Goal: Transaction & Acquisition: Purchase product/service

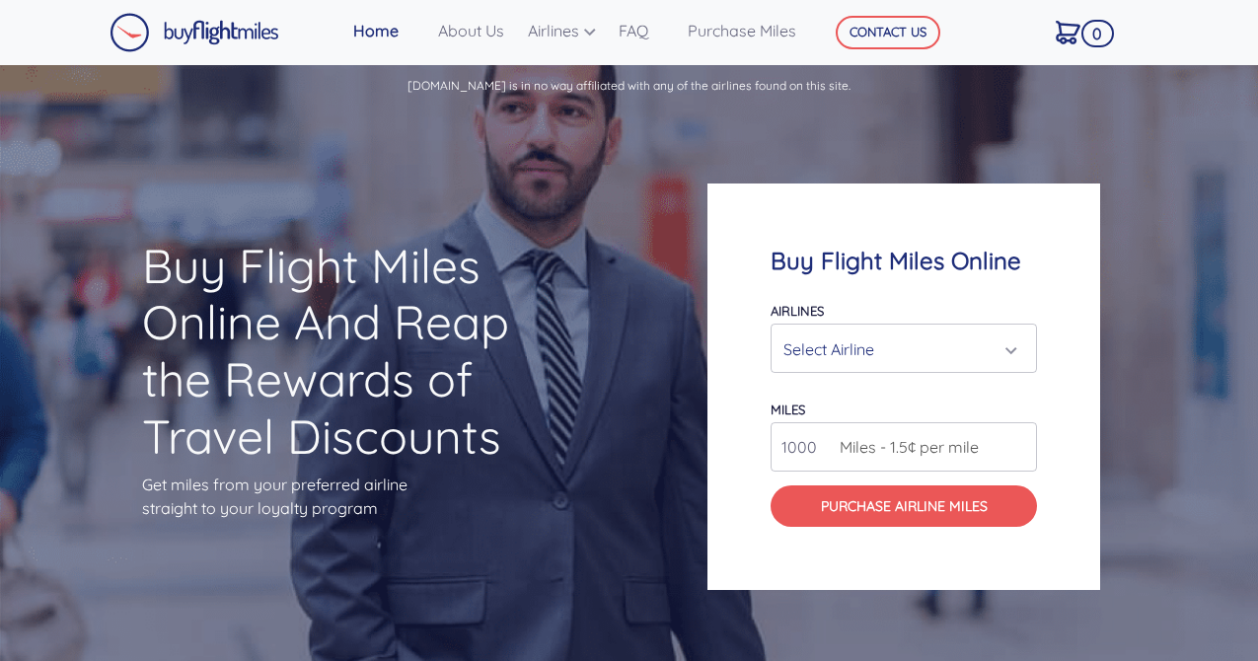
click at [1003, 345] on div "Select Airline" at bounding box center [897, 349] width 229 height 37
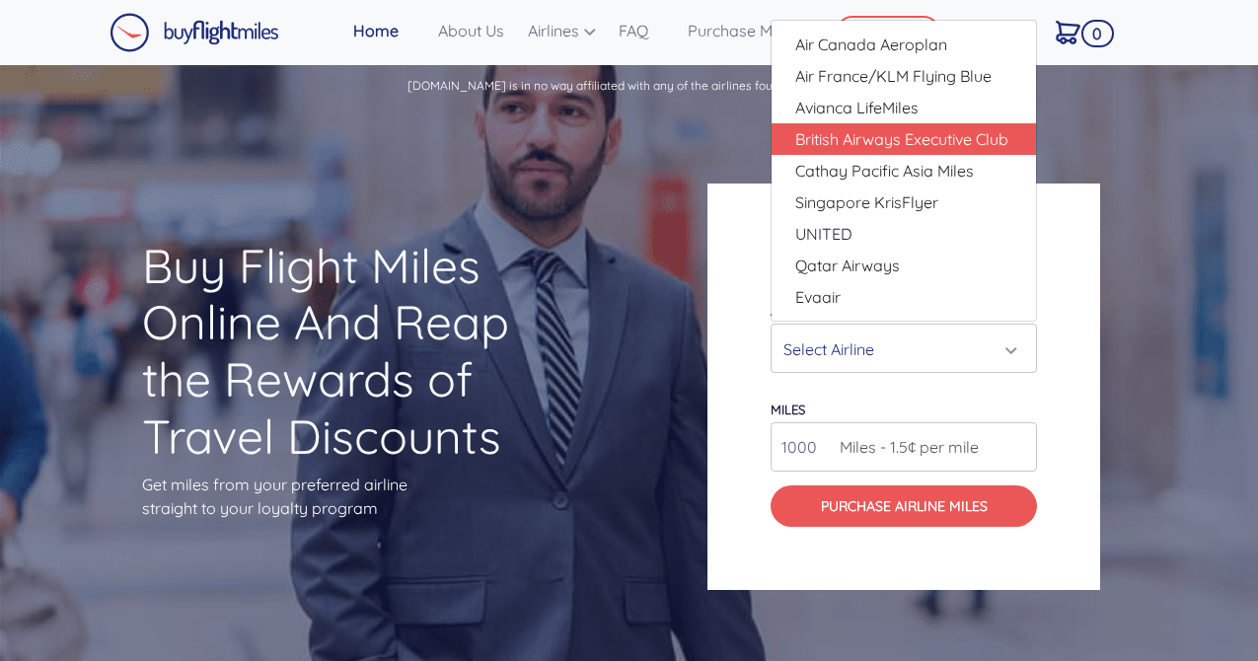
click at [934, 140] on span "British Airways Executive Club" at bounding box center [901, 139] width 213 height 24
select select "British Airways Executive Club"
type input "80000"
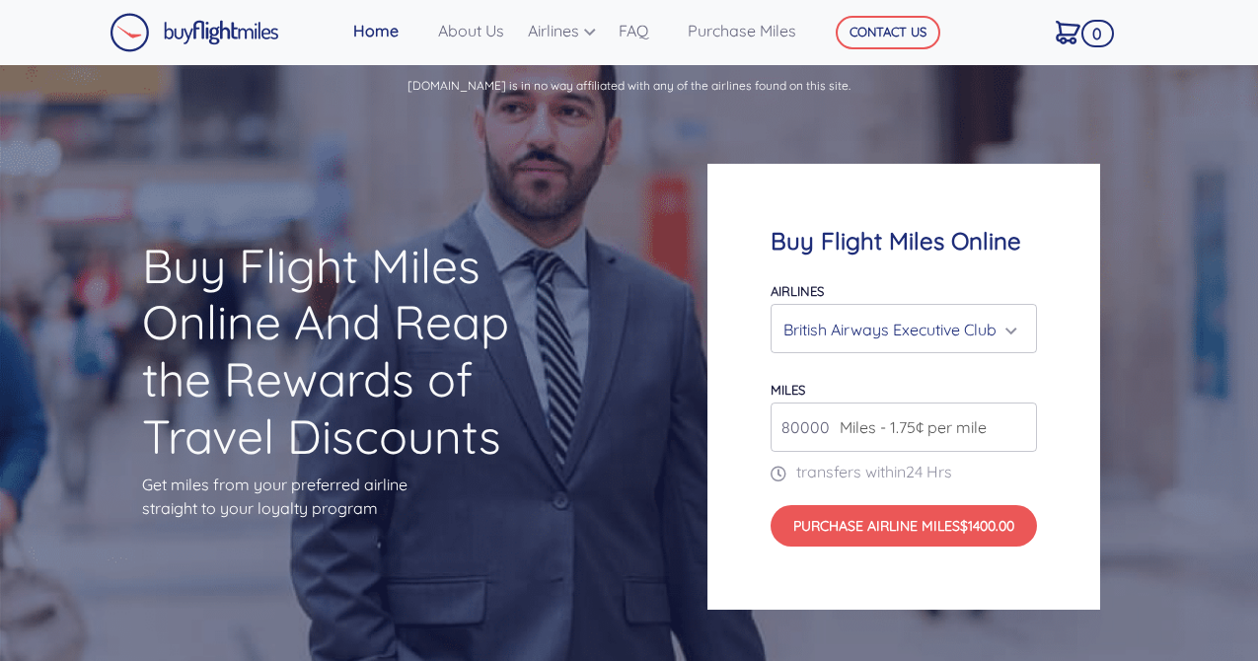
click at [1000, 326] on div "British Airways Executive Club" at bounding box center [897, 329] width 229 height 37
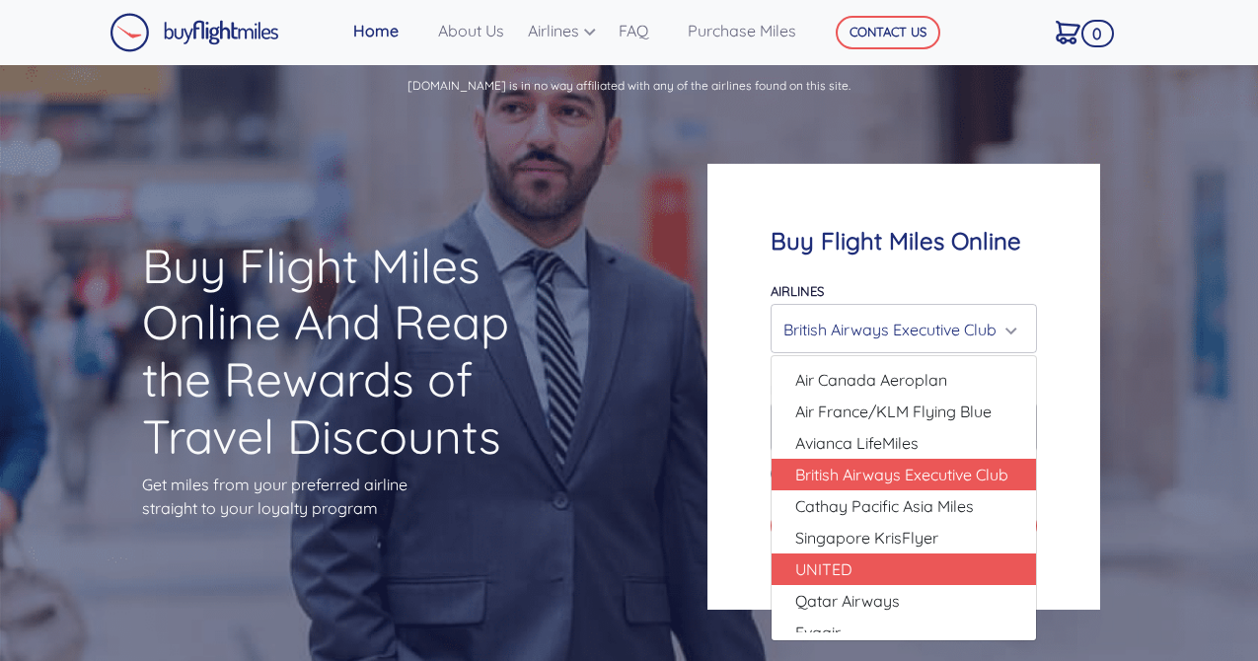
click at [950, 558] on link "UNITED" at bounding box center [904, 569] width 264 height 32
select select "UNITED"
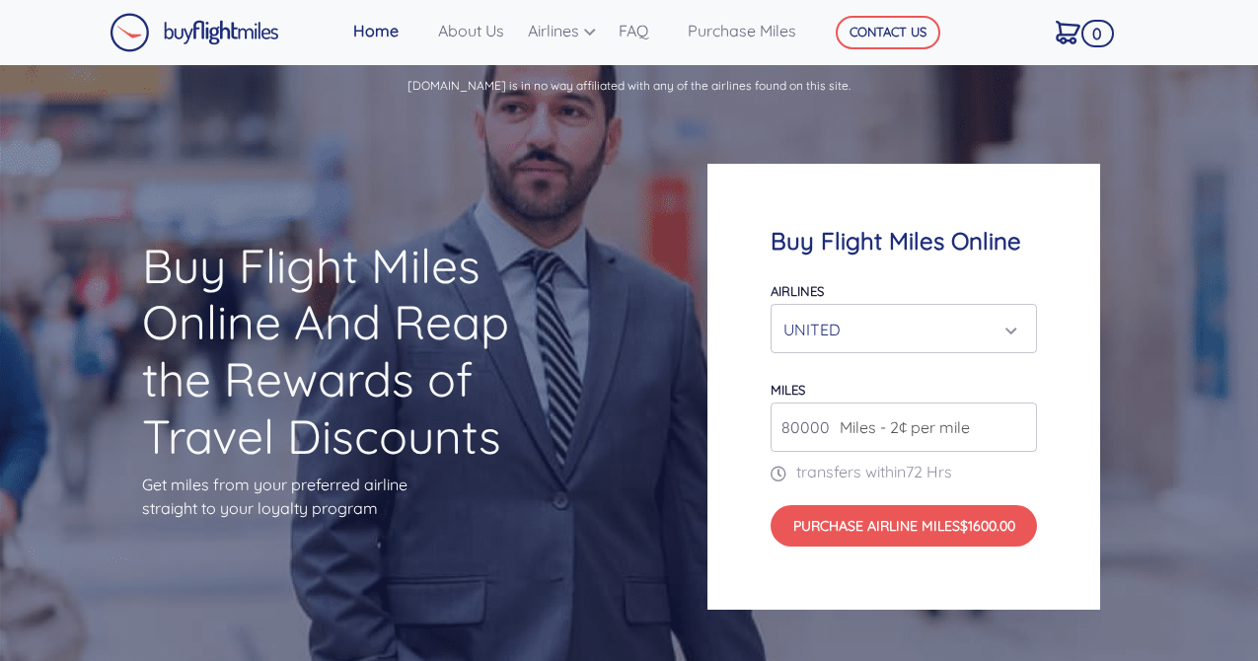
click at [986, 425] on input "80000" at bounding box center [904, 427] width 266 height 49
drag, startPoint x: 788, startPoint y: 426, endPoint x: 759, endPoint y: 423, distance: 29.7
click at [759, 423] on div "Buy Flight Miles Online Airlines Air Canada Aeroplan Air France/KLM Flying Blue…" at bounding box center [903, 387] width 393 height 447
type input "120000"
click at [1059, 477] on div "Buy Flight Miles Online Airlines Air Canada Aeroplan Air France/KLM Flying Blue…" at bounding box center [903, 387] width 393 height 447
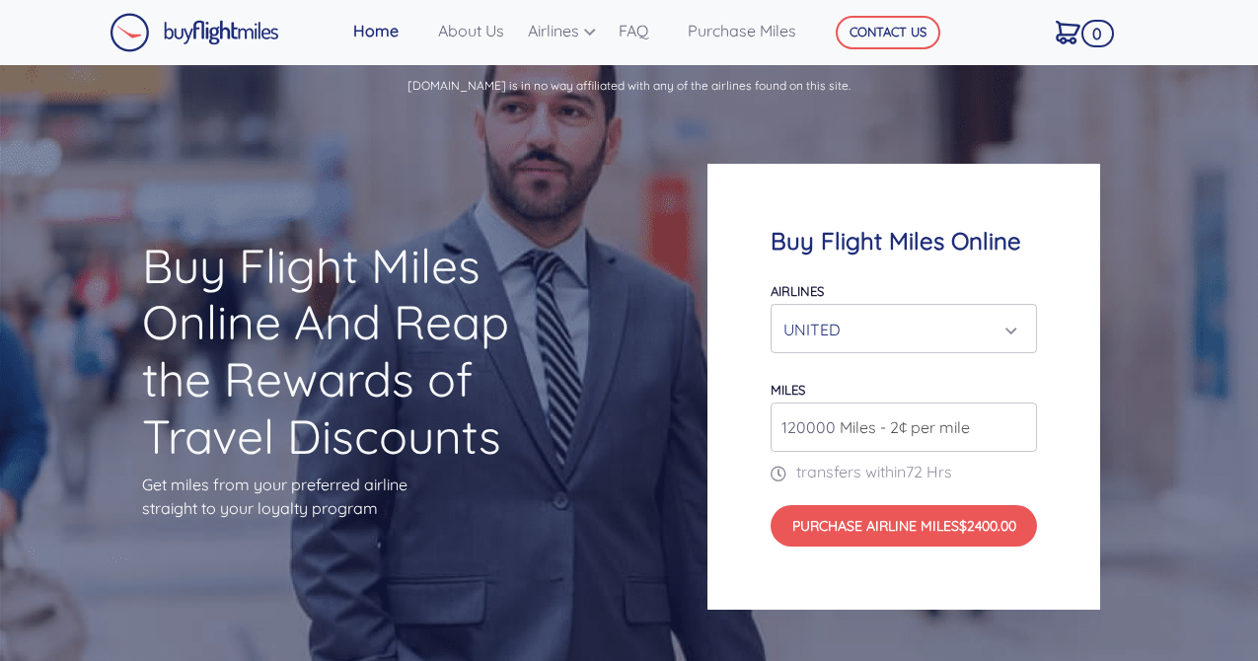
click at [1009, 323] on div "UNITED" at bounding box center [897, 329] width 229 height 37
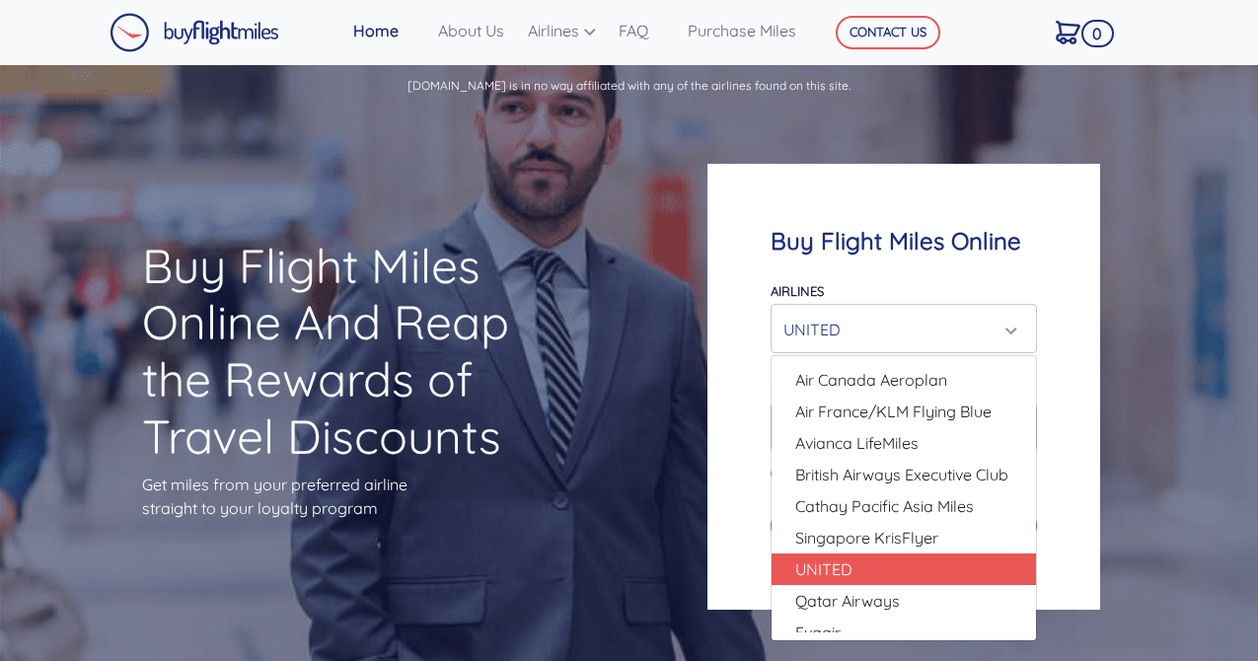
scroll to position [16, 0]
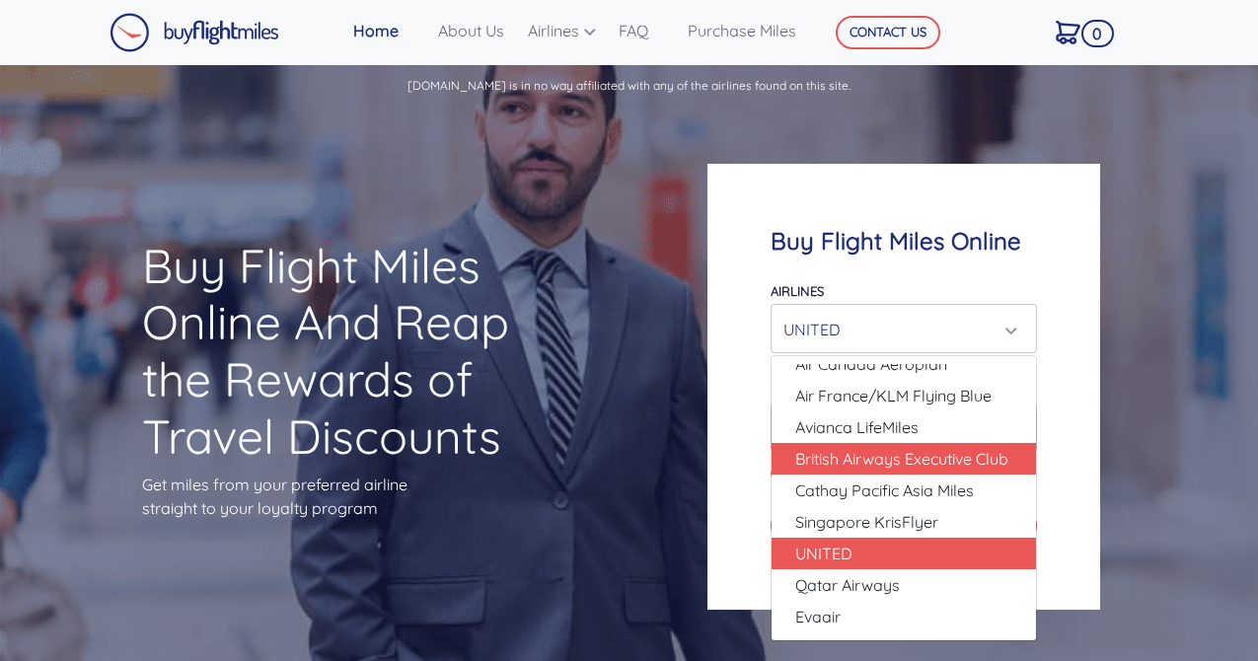
click at [974, 460] on span "British Airways Executive Club" at bounding box center [901, 459] width 213 height 24
select select "British Airways Executive Club"
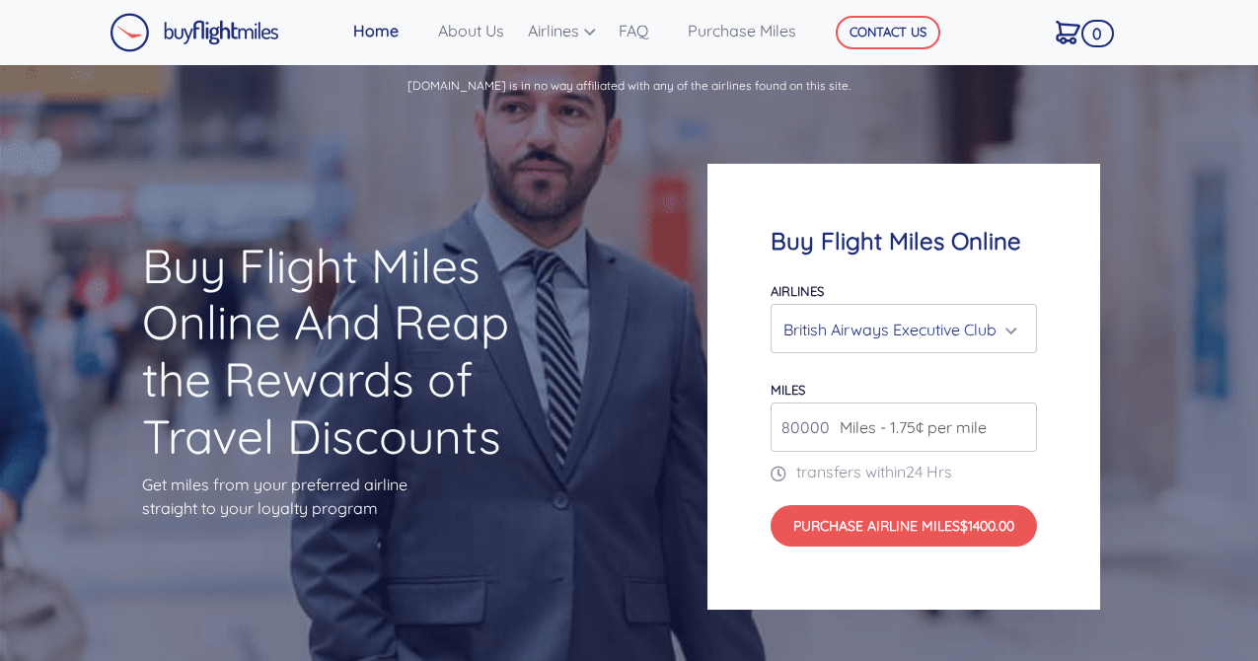
click at [832, 423] on span "Miles - 1.75¢ per mile" at bounding box center [908, 427] width 157 height 24
click at [836, 428] on span "Miles - 1.75¢ per mile" at bounding box center [908, 427] width 157 height 24
drag, startPoint x: 832, startPoint y: 429, endPoint x: 795, endPoint y: 429, distance: 36.5
click at [797, 429] on div "80000 Miles - 1.75¢ per mile" at bounding box center [904, 427] width 266 height 49
drag, startPoint x: 787, startPoint y: 426, endPoint x: 770, endPoint y: 428, distance: 17.9
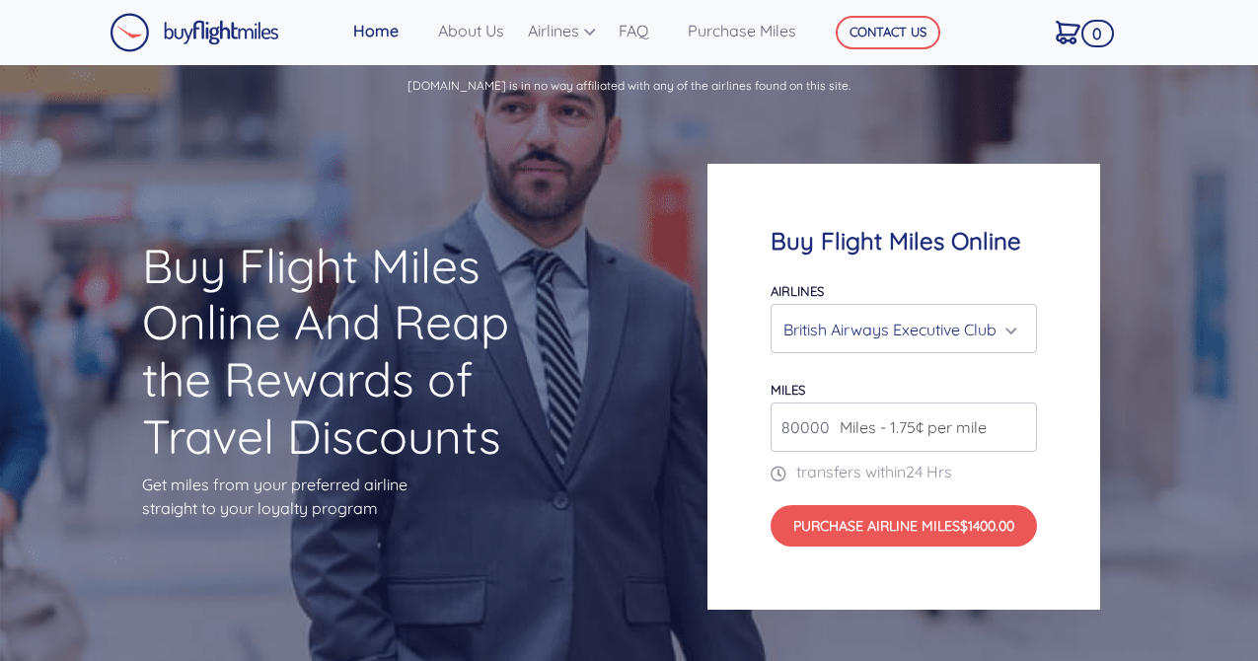
click at [771, 428] on input "80000" at bounding box center [904, 427] width 266 height 49
click at [1074, 473] on div "Buy Flight Miles Online Airlines Air Canada Aeroplan Air France/KLM Flying Blue…" at bounding box center [903, 387] width 393 height 447
click at [788, 426] on input "170000" at bounding box center [904, 427] width 266 height 49
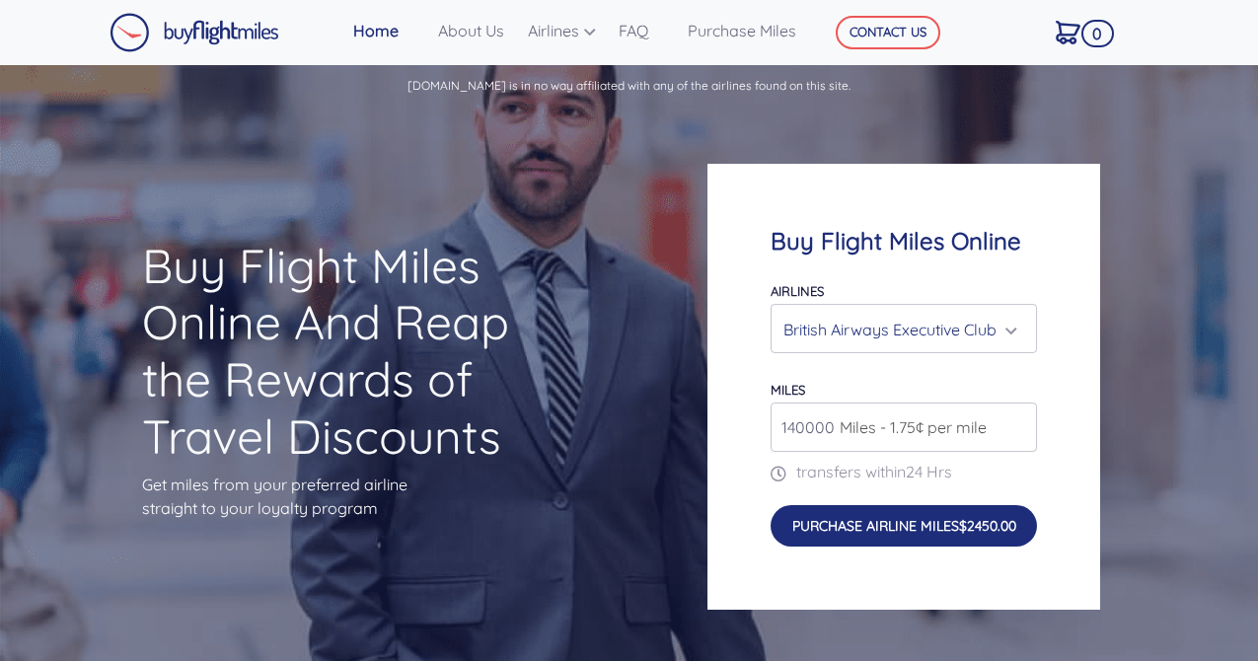
type input "140000"
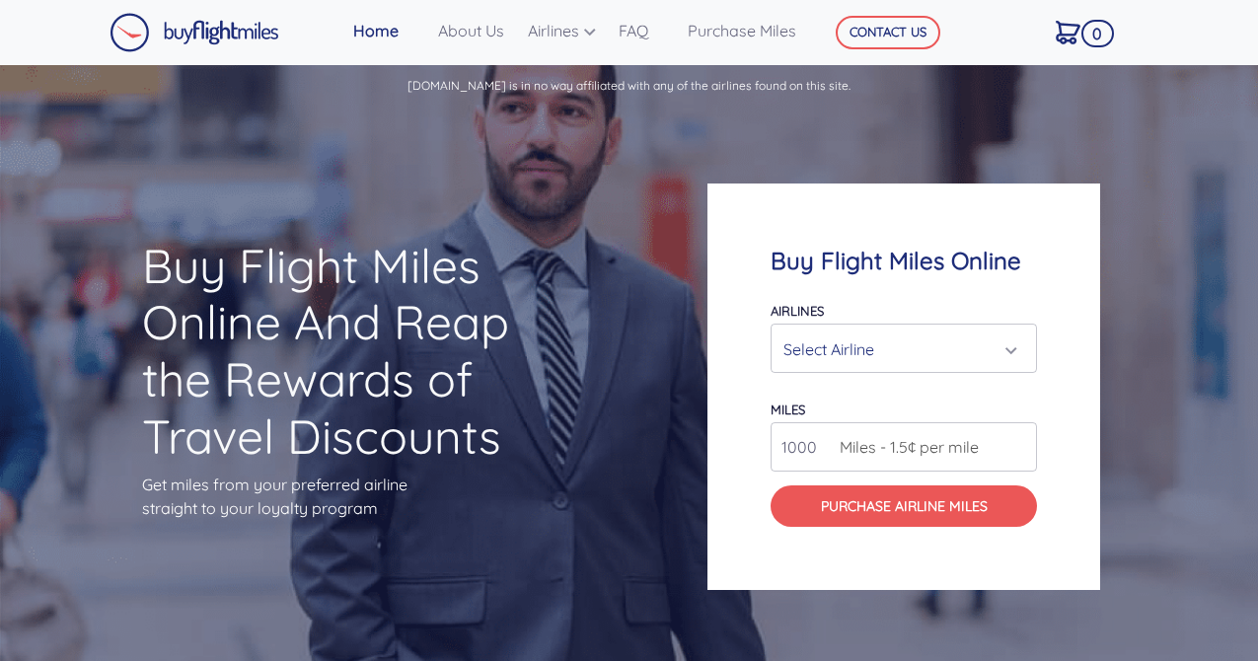
click at [1002, 345] on div "Select Airline" at bounding box center [897, 349] width 229 height 37
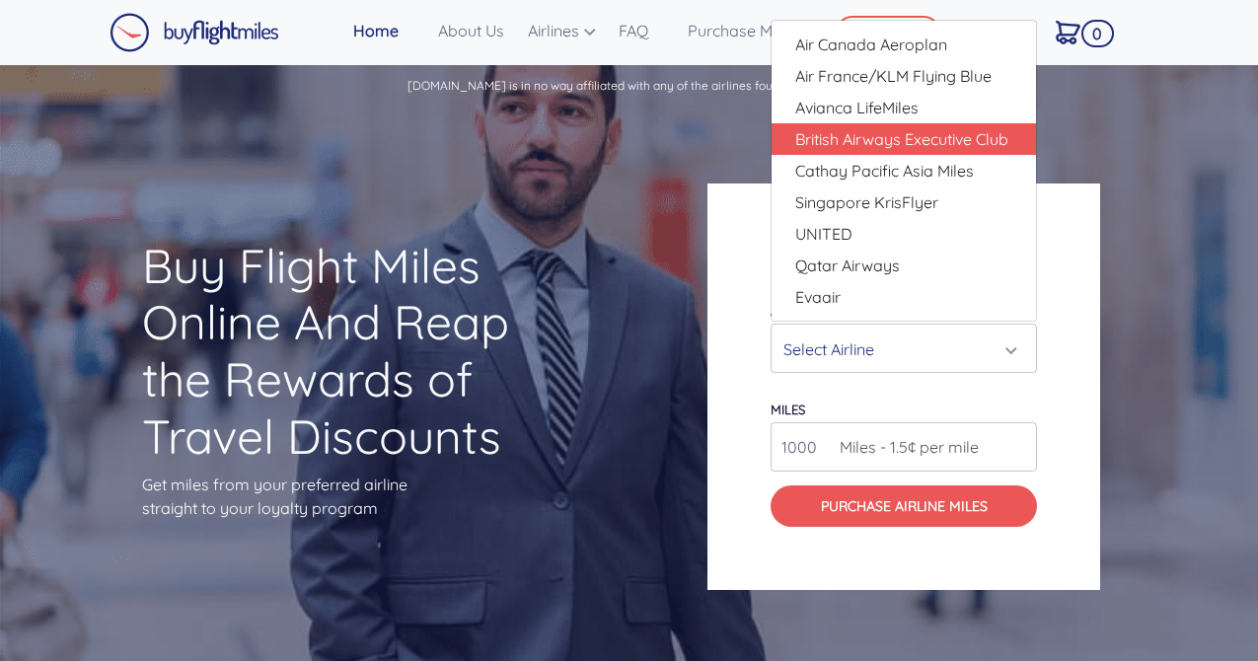
click at [915, 135] on span "British Airways Executive Club" at bounding box center [901, 139] width 213 height 24
select select "British Airways Executive Club"
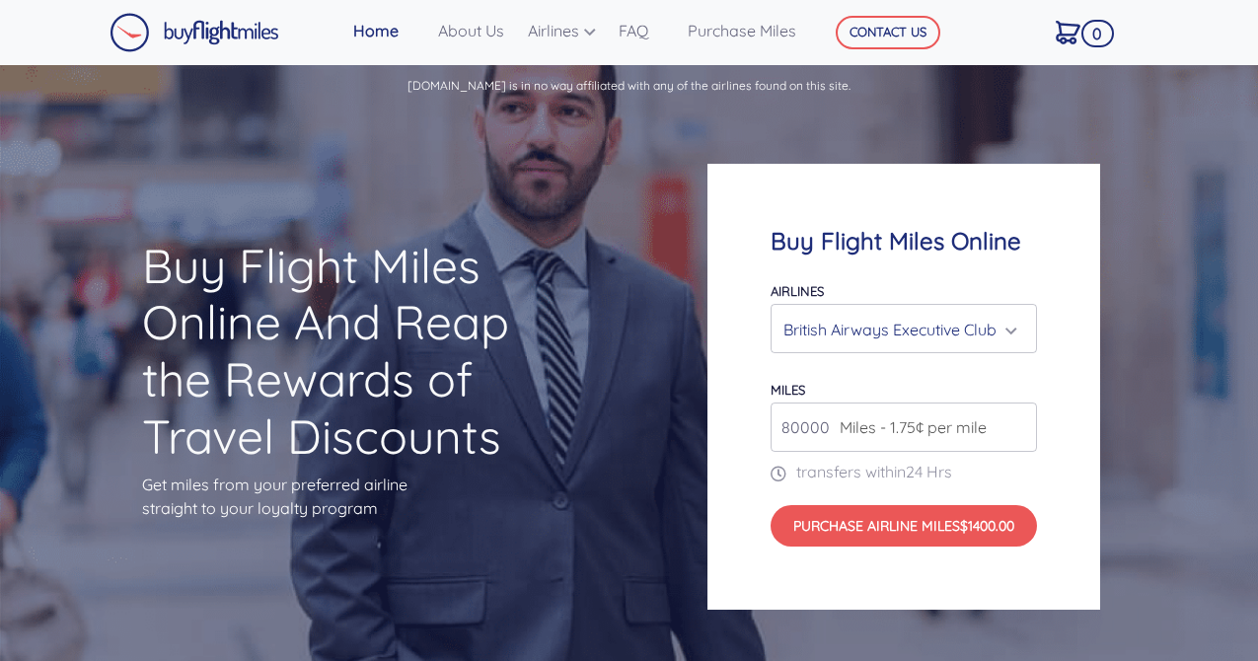
click at [830, 426] on span "Miles - 1.75¢ per mile" at bounding box center [908, 427] width 157 height 24
drag, startPoint x: 789, startPoint y: 429, endPoint x: 779, endPoint y: 428, distance: 9.9
click at [780, 428] on input "80000" at bounding box center [904, 427] width 266 height 49
click at [1056, 469] on div "Buy Flight Miles Online Airlines Air Canada Aeroplan Air France/KLM Flying Blue…" at bounding box center [903, 387] width 393 height 447
drag, startPoint x: 796, startPoint y: 426, endPoint x: 817, endPoint y: 483, distance: 60.9
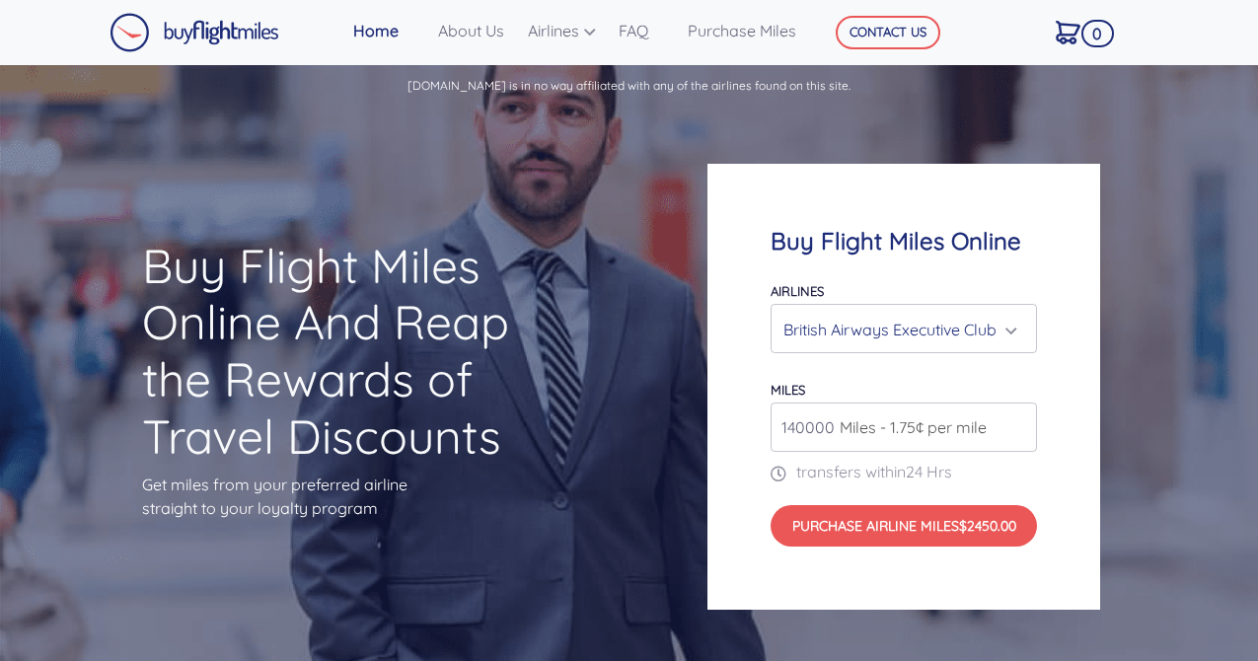
click at [789, 427] on input "140000" at bounding box center [904, 427] width 266 height 49
type input "170000"
click at [1070, 479] on div "Buy Flight Miles Online Airlines Air Canada Aeroplan Air France/KLM Flying Blue…" at bounding box center [903, 387] width 393 height 447
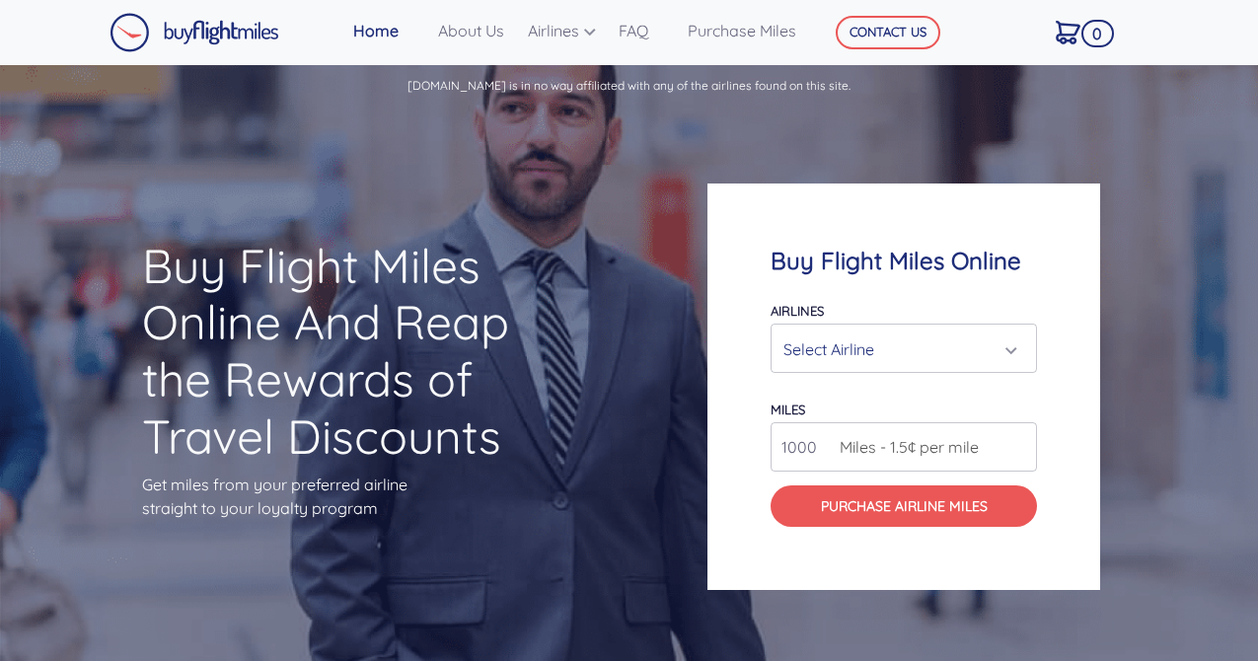
click at [1013, 340] on div "Select Airline" at bounding box center [903, 349] width 241 height 37
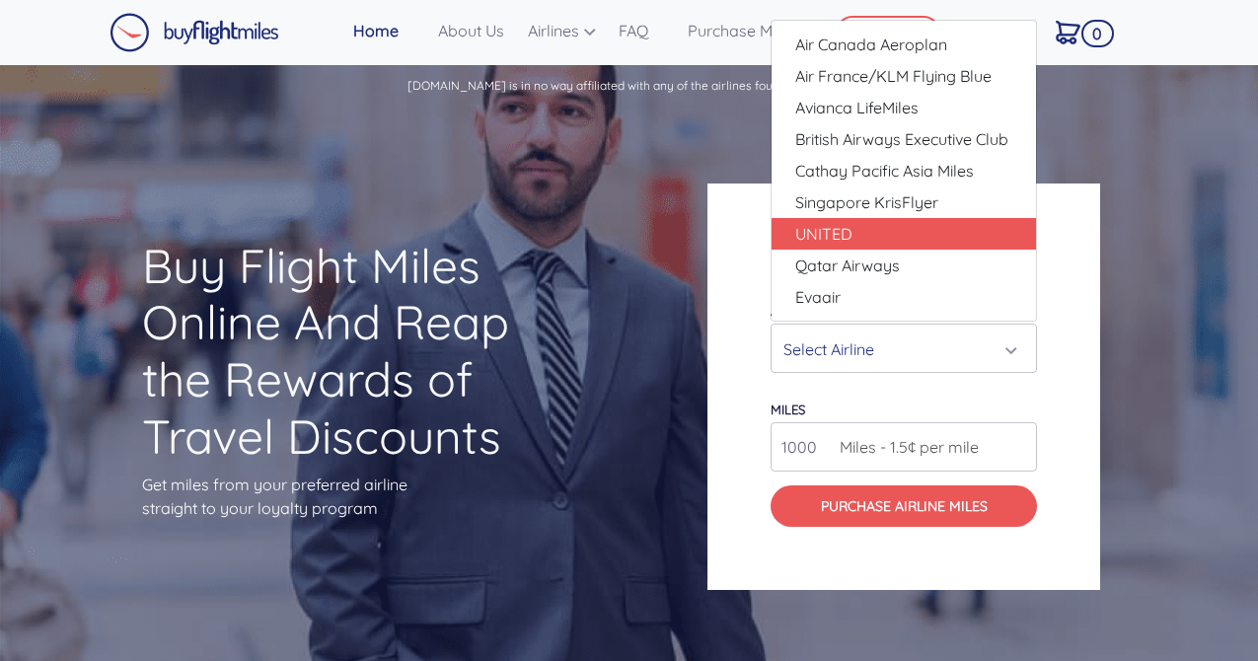
click at [877, 224] on link "UNITED" at bounding box center [904, 234] width 264 height 32
select select "UNITED"
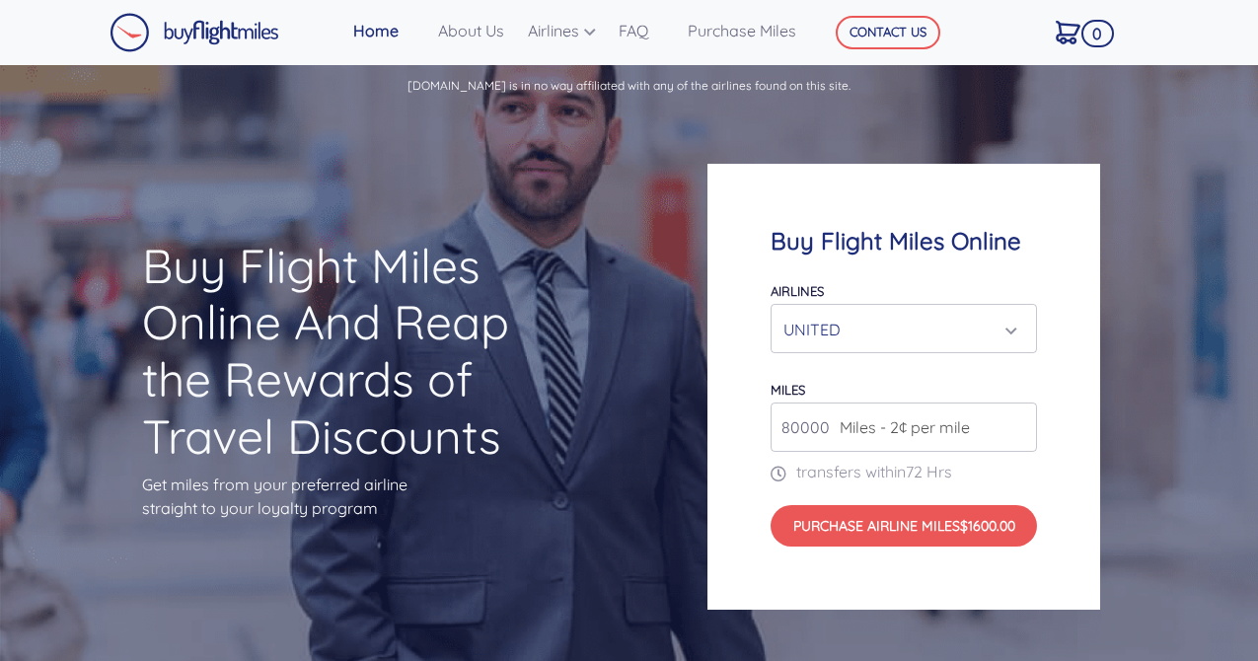
click at [833, 426] on span "Miles - 2¢ per mile" at bounding box center [900, 427] width 140 height 24
drag, startPoint x: 788, startPoint y: 428, endPoint x: 773, endPoint y: 428, distance: 15.8
click at [773, 428] on input "80000" at bounding box center [904, 427] width 266 height 49
click at [1063, 482] on div "Buy Flight Miles Online Airlines Air Canada Aeroplan Air France/KLM Flying Blue…" at bounding box center [903, 387] width 393 height 447
click at [786, 428] on input "100000" at bounding box center [904, 427] width 266 height 49
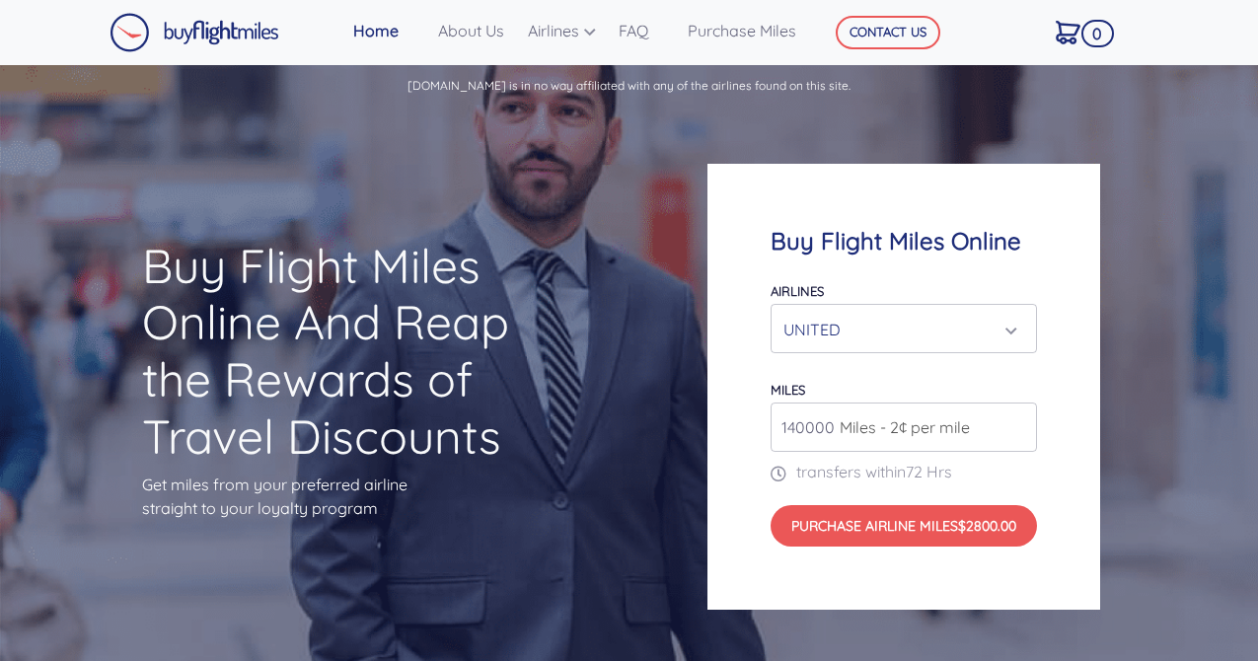
type input "140000"
click at [1074, 506] on div "Buy Flight Miles Online Airlines Air Canada Aeroplan Air France/KLM Flying Blue…" at bounding box center [903, 387] width 393 height 447
click at [983, 321] on div "UNITED" at bounding box center [897, 329] width 229 height 37
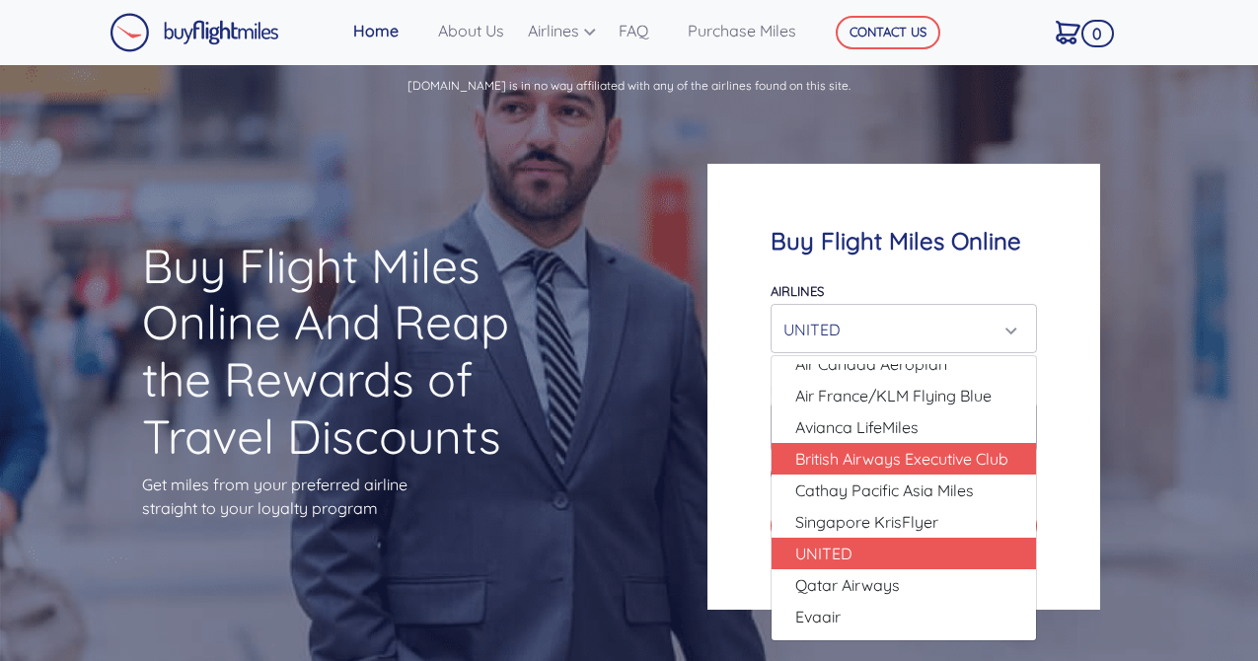
click at [930, 461] on span "British Airways Executive Club" at bounding box center [901, 459] width 213 height 24
select select "British Airways Executive Club"
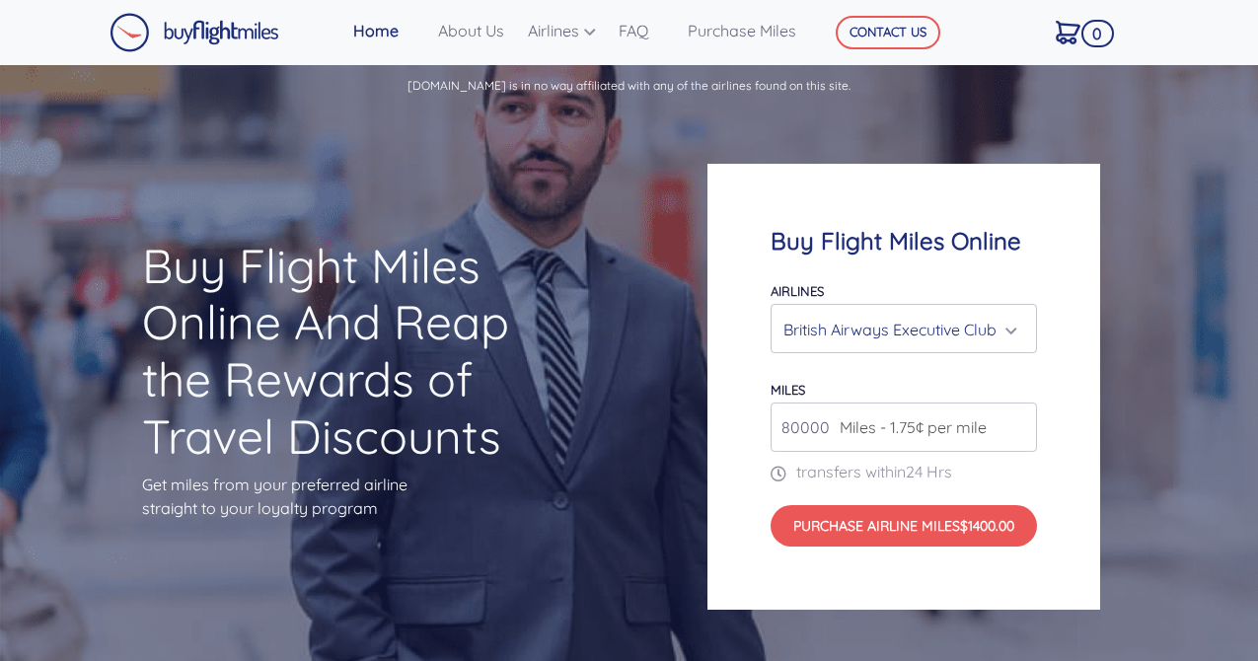
drag, startPoint x: 787, startPoint y: 428, endPoint x: 774, endPoint y: 427, distance: 12.9
click at [774, 427] on input "80000" at bounding box center [904, 427] width 266 height 49
type input "140000"
click at [1077, 487] on div "Buy Flight Miles Online Airlines Air Canada Aeroplan Air France/KLM Flying Blue…" at bounding box center [903, 387] width 393 height 447
